Goal: Transaction & Acquisition: Obtain resource

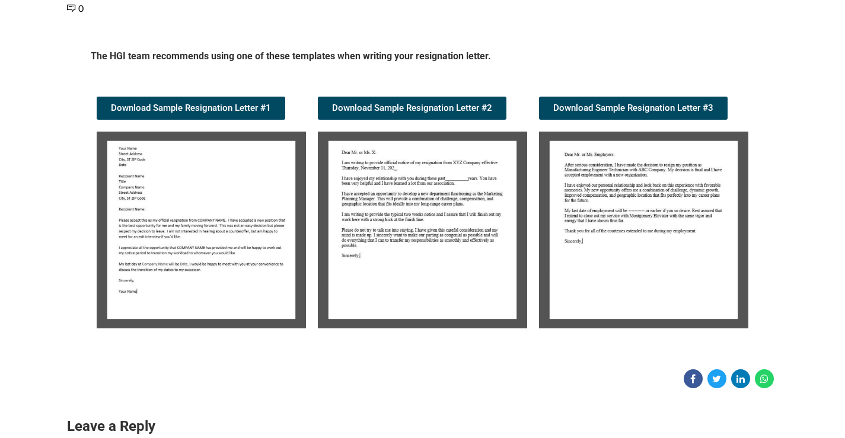
scroll to position [178, 0]
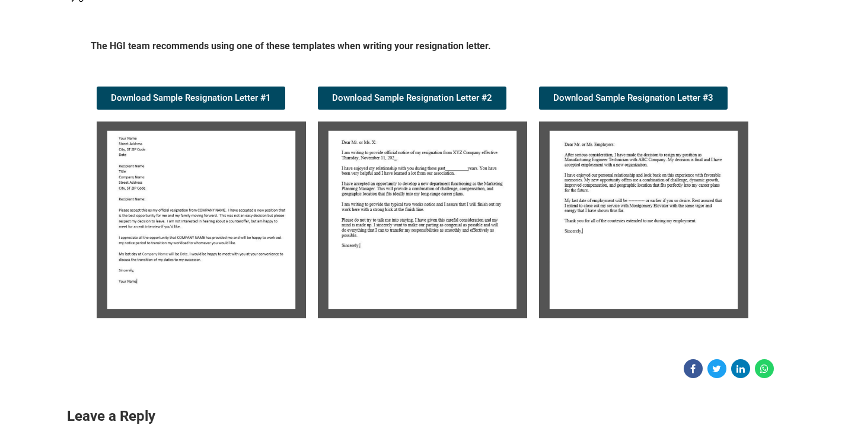
click at [207, 228] on img at bounding box center [201, 219] width 209 height 197
click at [221, 194] on img at bounding box center [201, 219] width 209 height 197
click at [235, 98] on span "Download Sample Resignation Letter #1" at bounding box center [191, 98] width 160 height 9
click at [414, 252] on img at bounding box center [422, 219] width 209 height 197
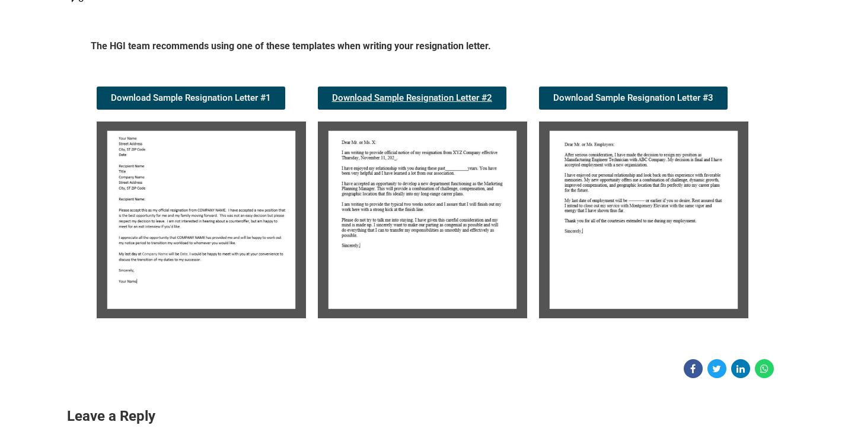
click at [407, 91] on link "Download Sample Resignation Letter #2" at bounding box center [412, 98] width 188 height 23
click at [576, 286] on img at bounding box center [643, 219] width 209 height 197
click at [576, 245] on img at bounding box center [643, 219] width 209 height 197
click at [576, 100] on span "Download Sample Resignation Letter #3" at bounding box center [633, 98] width 160 height 9
